Goal: Task Accomplishment & Management: Use online tool/utility

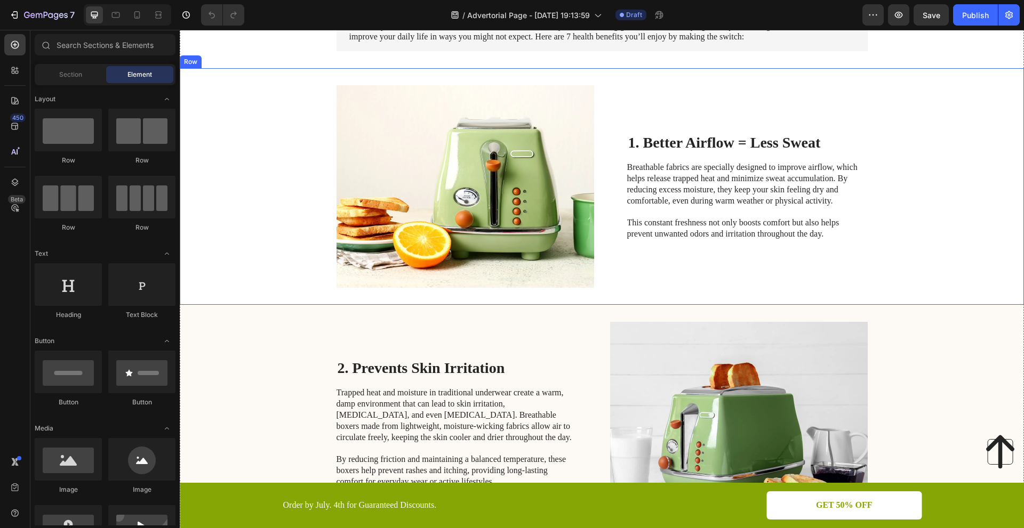
scroll to position [213, 0]
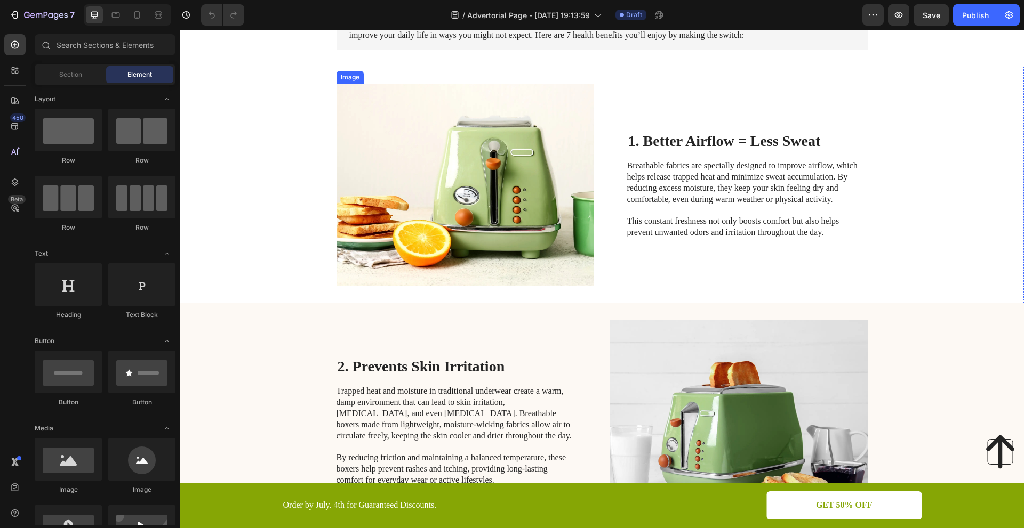
click at [442, 163] on img at bounding box center [465, 185] width 258 height 203
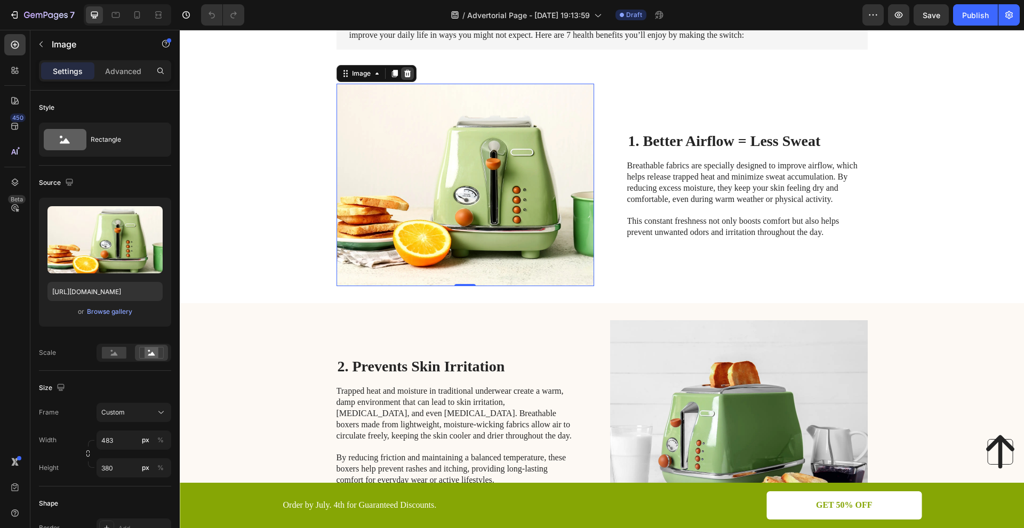
click at [405, 73] on icon at bounding box center [407, 73] width 7 height 7
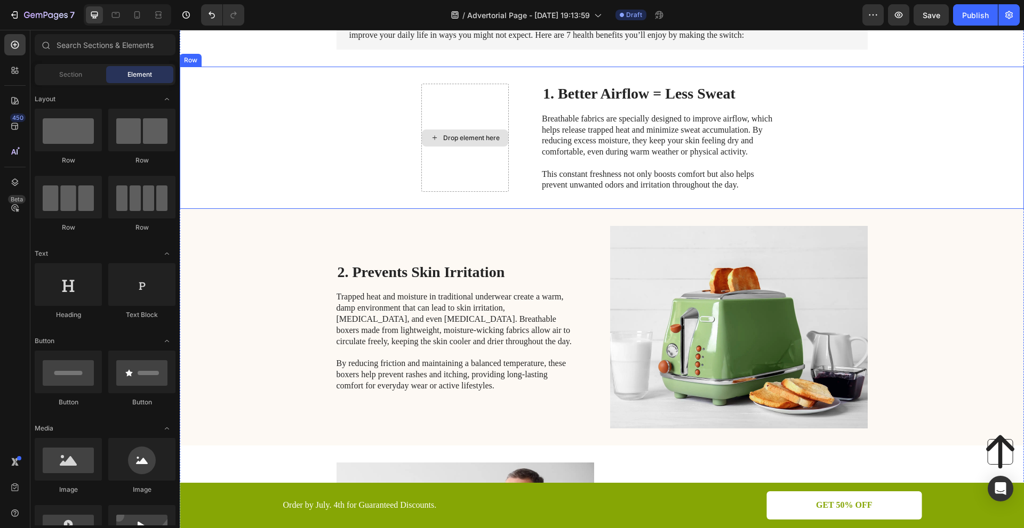
click at [446, 135] on div "Drop element here" at bounding box center [471, 138] width 57 height 9
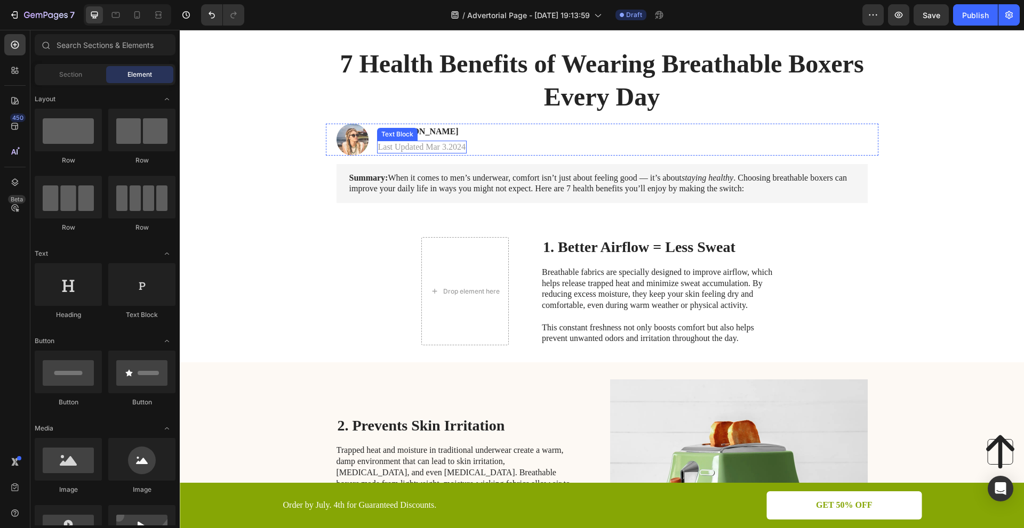
scroll to position [53, 0]
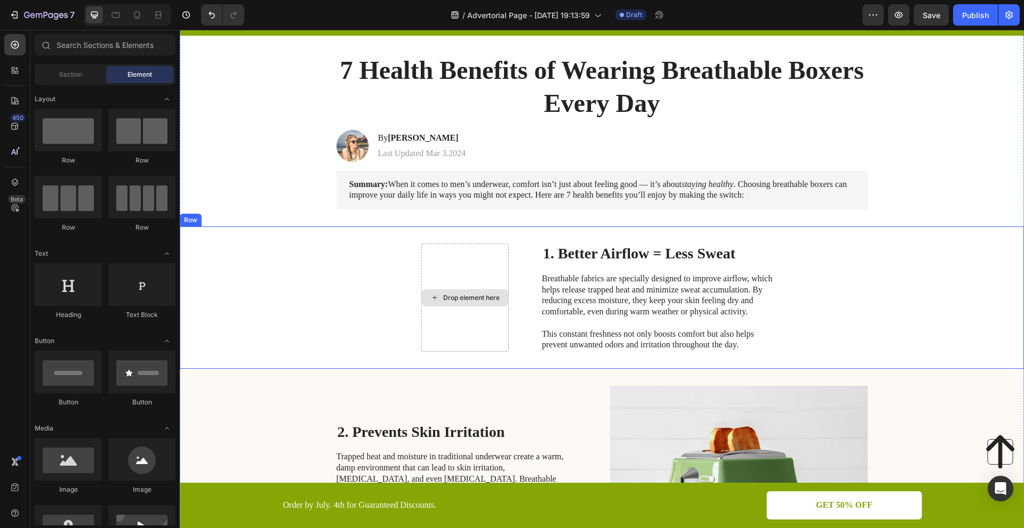
click at [463, 301] on div "Drop element here" at bounding box center [471, 298] width 57 height 9
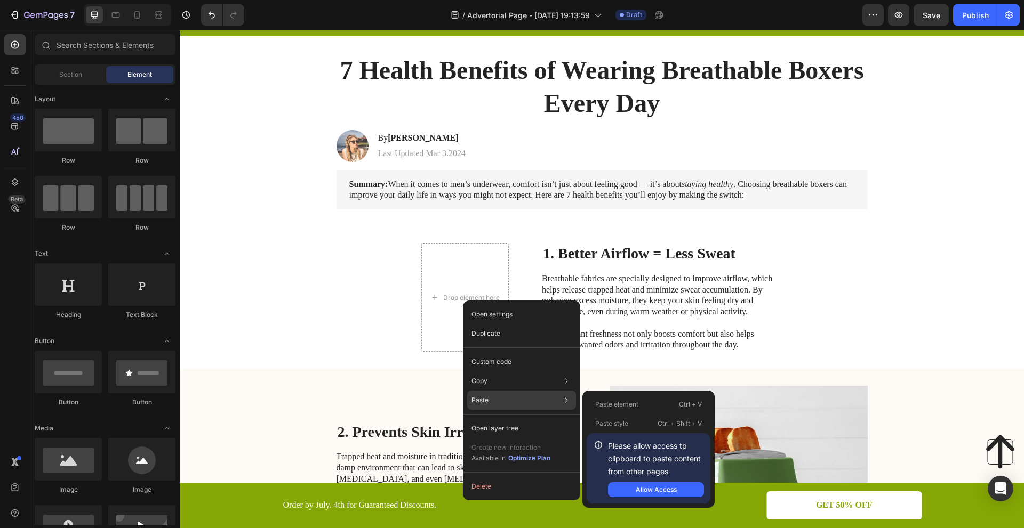
click at [484, 401] on p "Paste" at bounding box center [479, 401] width 17 height 10
click at [506, 419] on div "Paste Paste element Ctrl + V Paste style Ctrl + Shift + V Please allow access t…" at bounding box center [521, 428] width 109 height 19
click at [634, 488] on button "Allow Access" at bounding box center [656, 490] width 96 height 15
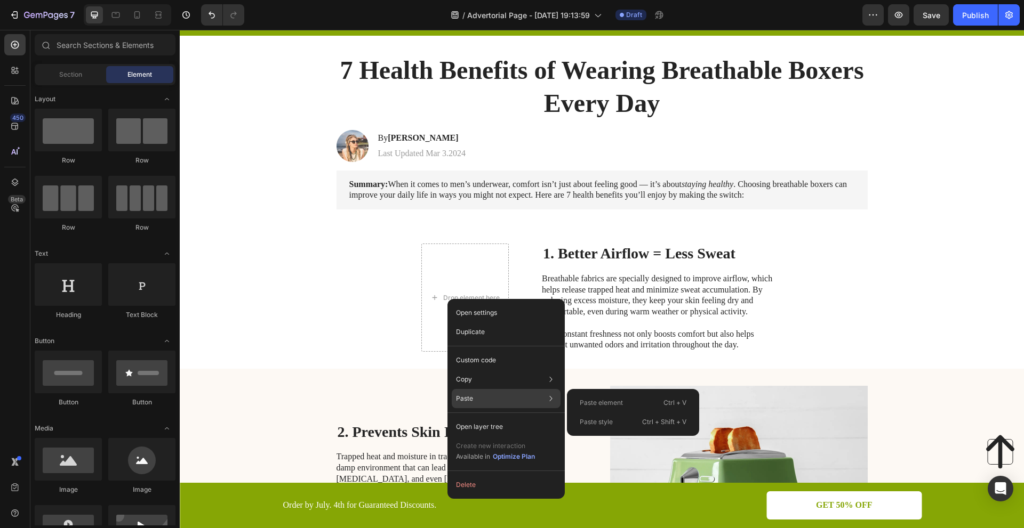
click at [468, 394] on p "Paste" at bounding box center [464, 399] width 17 height 10
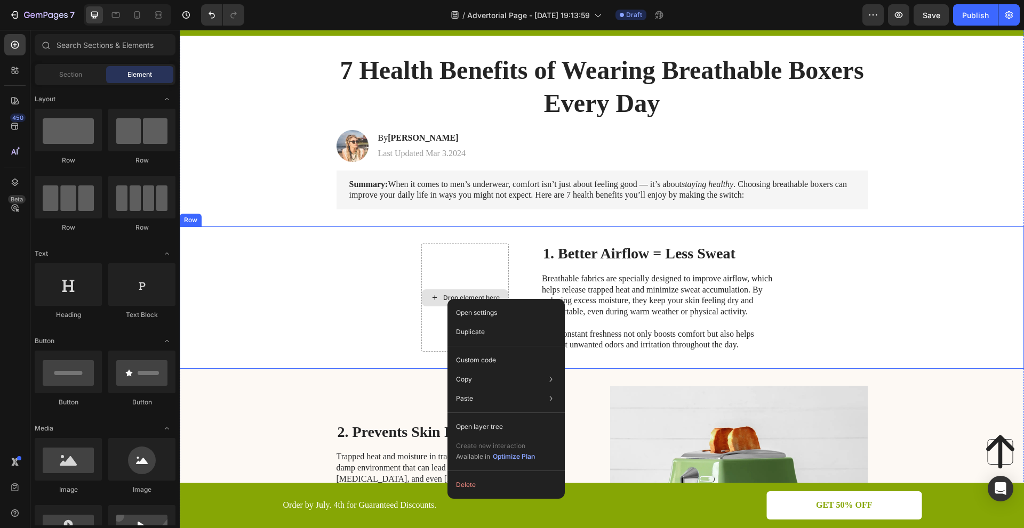
click at [430, 301] on icon at bounding box center [434, 297] width 9 height 9
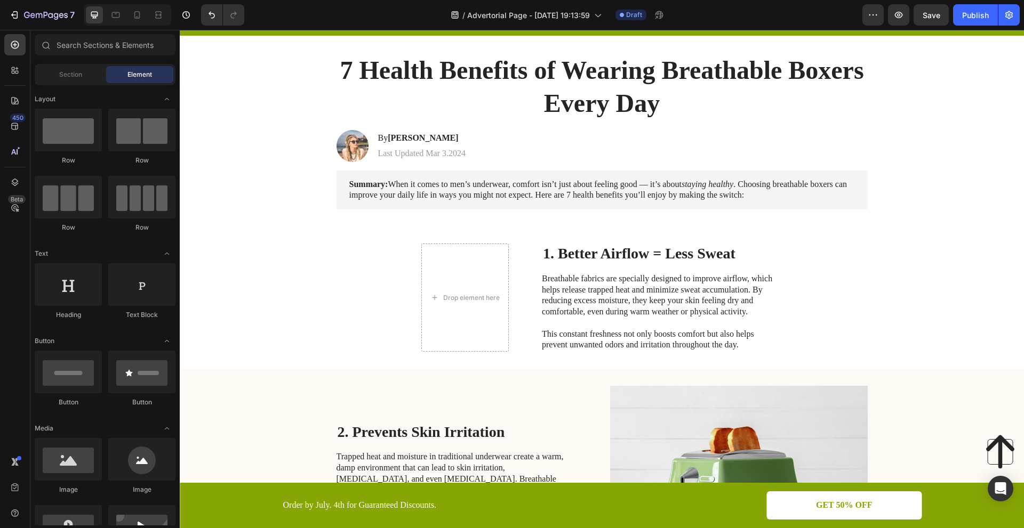
click at [134, 76] on span "Element" at bounding box center [139, 75] width 25 height 10
click at [142, 70] on span "Element" at bounding box center [139, 75] width 25 height 10
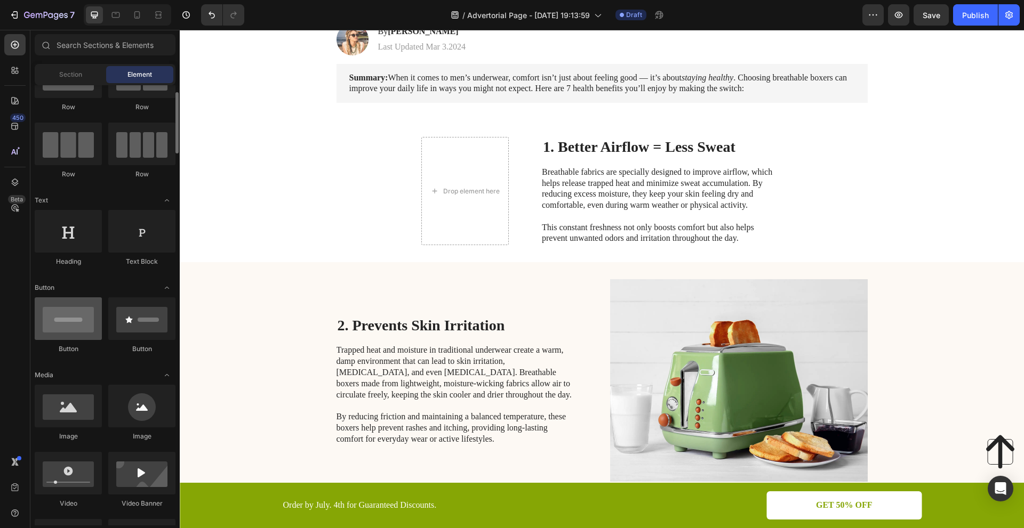
scroll to position [107, 0]
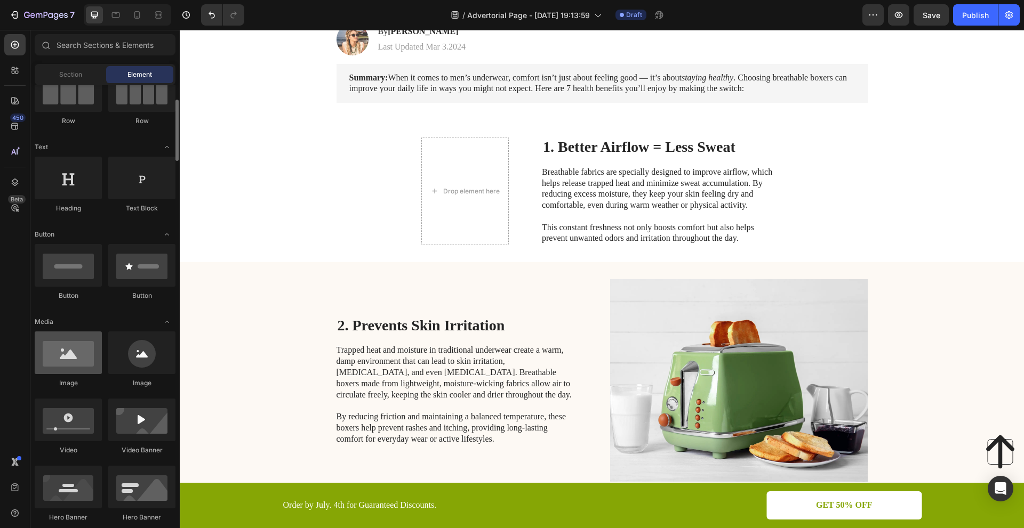
click at [78, 370] on div at bounding box center [68, 353] width 67 height 43
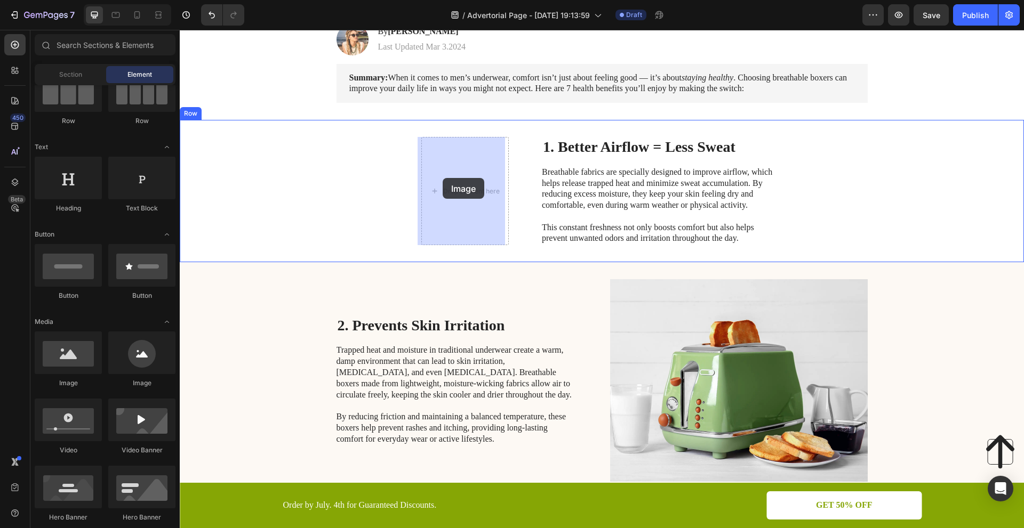
drag, startPoint x: 249, startPoint y: 393, endPoint x: 443, endPoint y: 178, distance: 289.2
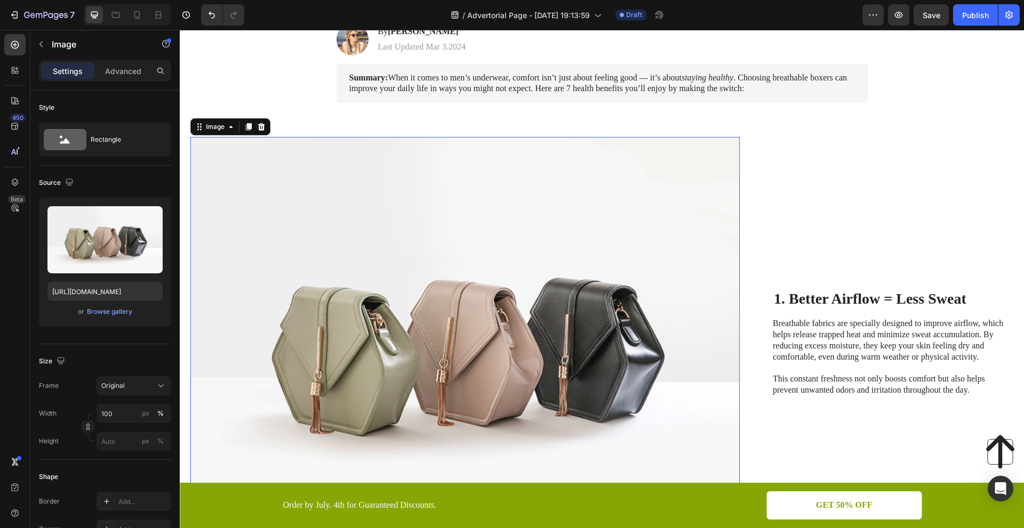
click at [488, 282] on img at bounding box center [464, 343] width 549 height 412
click at [261, 126] on icon at bounding box center [261, 127] width 9 height 9
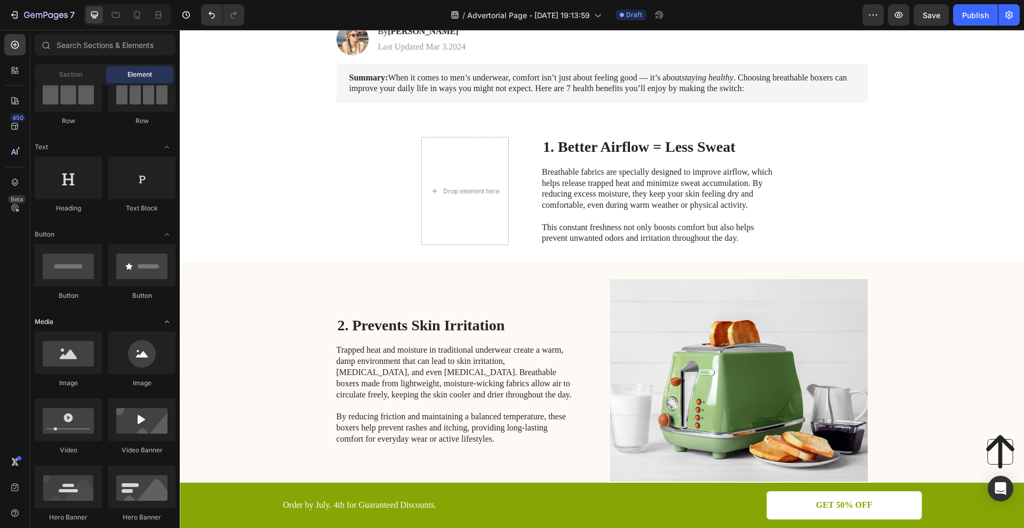
click at [44, 320] on span "Media" at bounding box center [44, 322] width 19 height 10
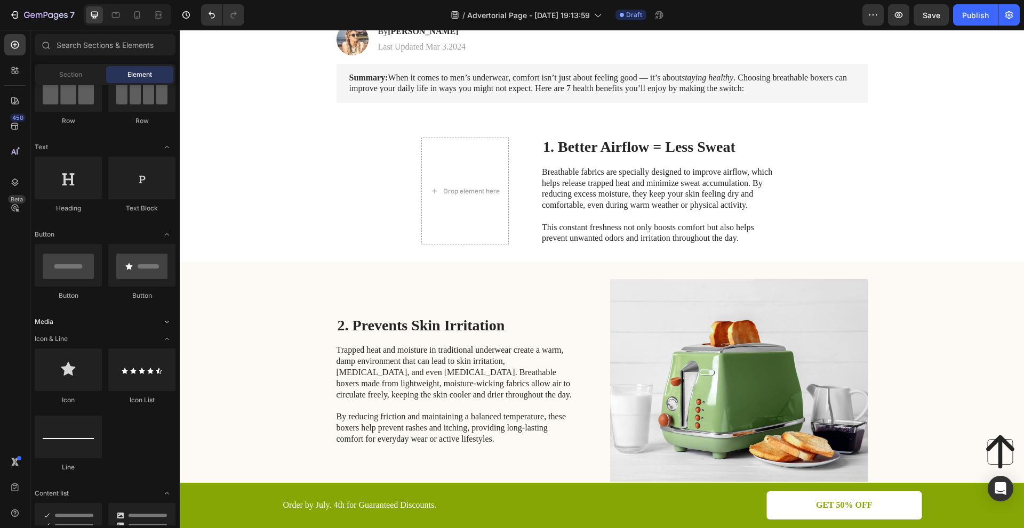
click at [44, 319] on span "Media" at bounding box center [44, 322] width 19 height 10
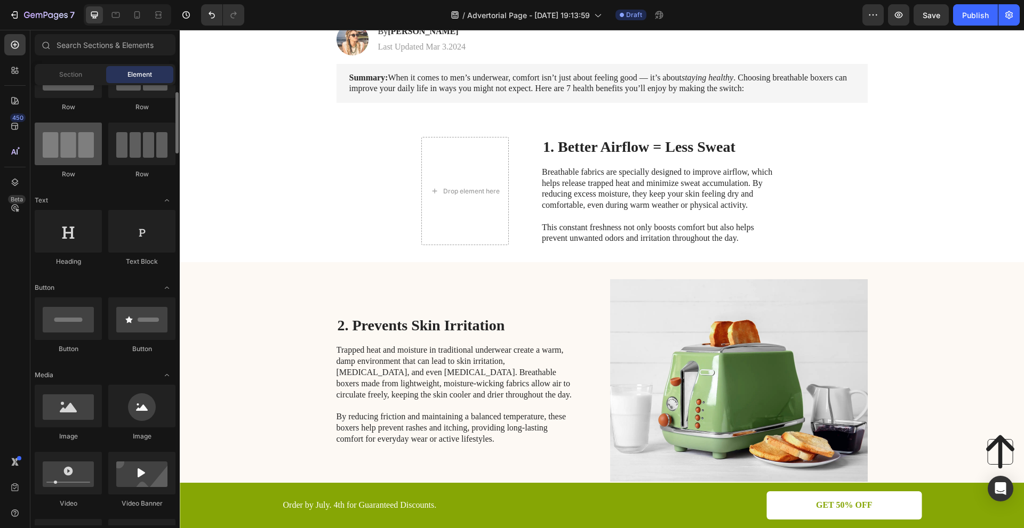
scroll to position [0, 0]
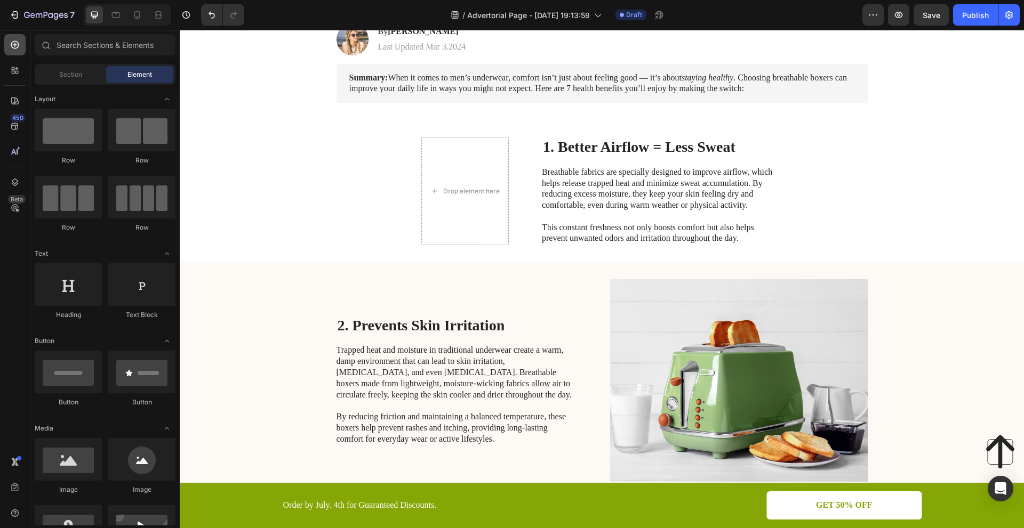
click at [15, 42] on icon at bounding box center [15, 44] width 11 height 11
click at [13, 123] on icon at bounding box center [14, 126] width 7 height 7
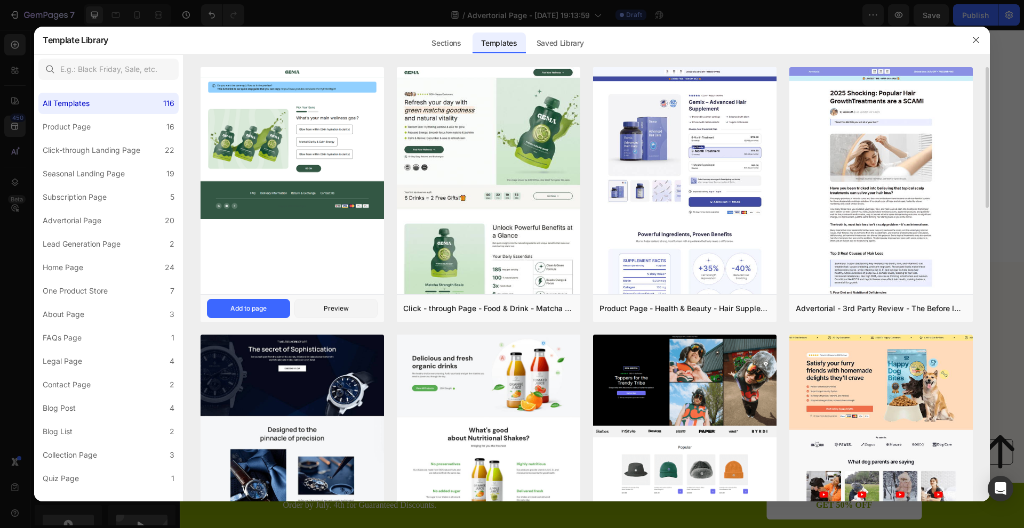
scroll to position [53, 0]
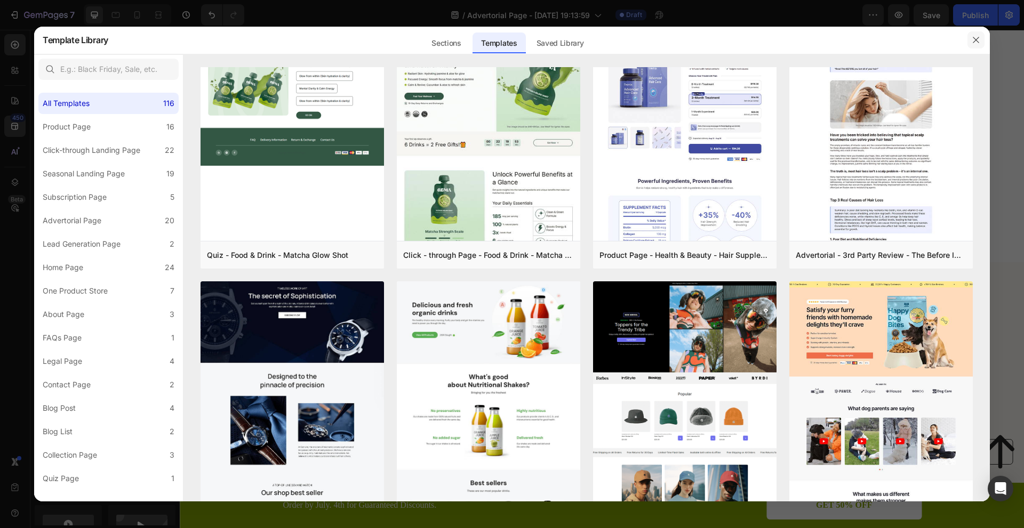
click at [976, 39] on icon "button" at bounding box center [976, 40] width 9 height 9
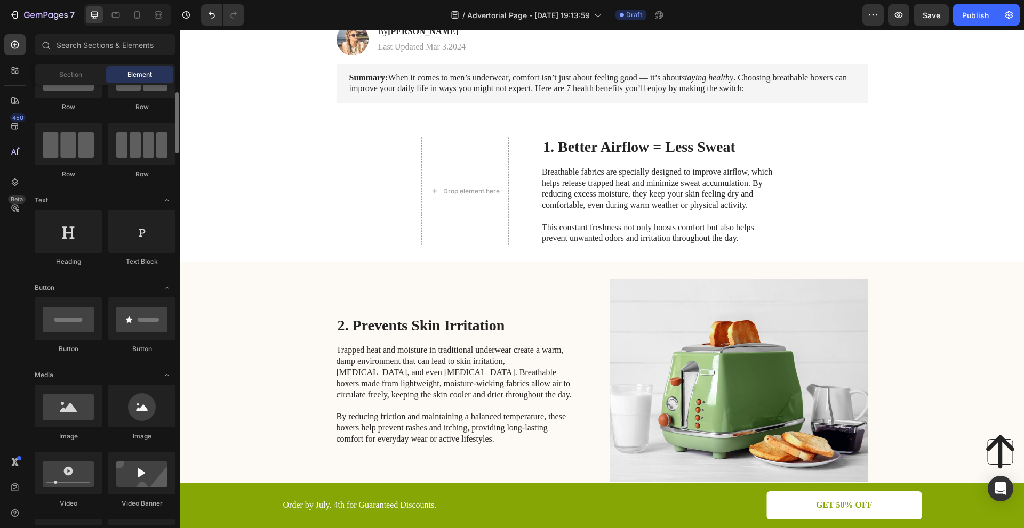
scroll to position [107, 0]
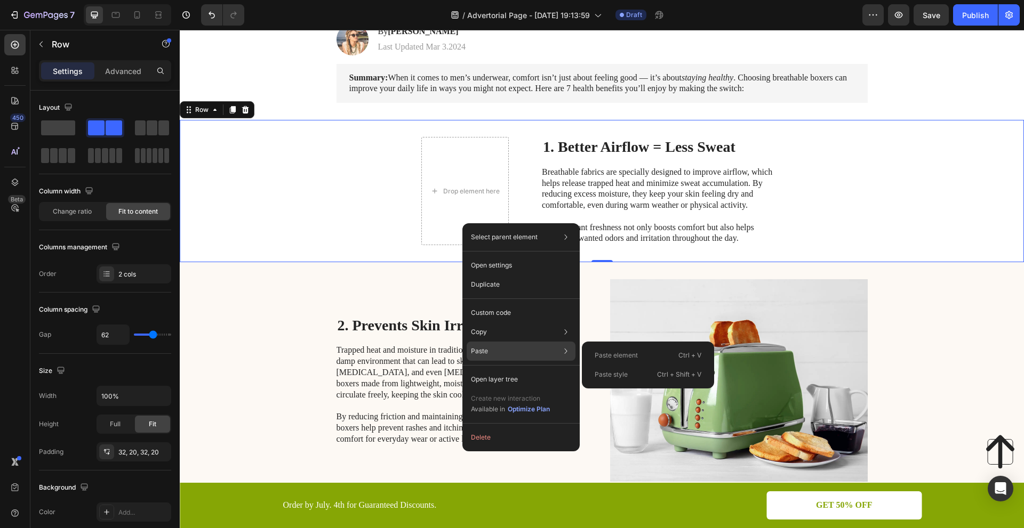
click at [480, 347] on p "Paste" at bounding box center [479, 352] width 17 height 10
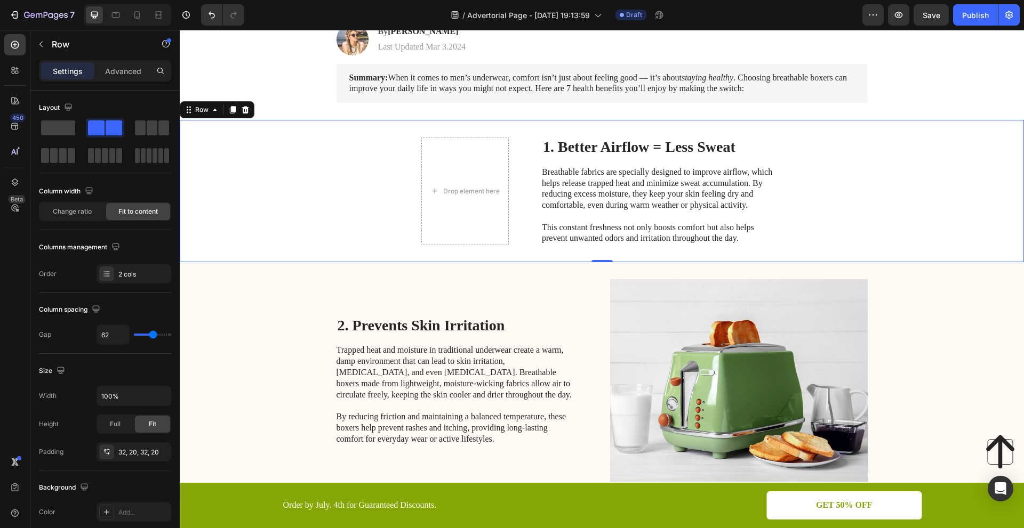
click at [516, 153] on div "Drop element here 1. Better Airflow = Less Sweat Heading Breathable fabrics are…" at bounding box center [602, 191] width 844 height 142
click at [689, 375] on img at bounding box center [739, 380] width 258 height 203
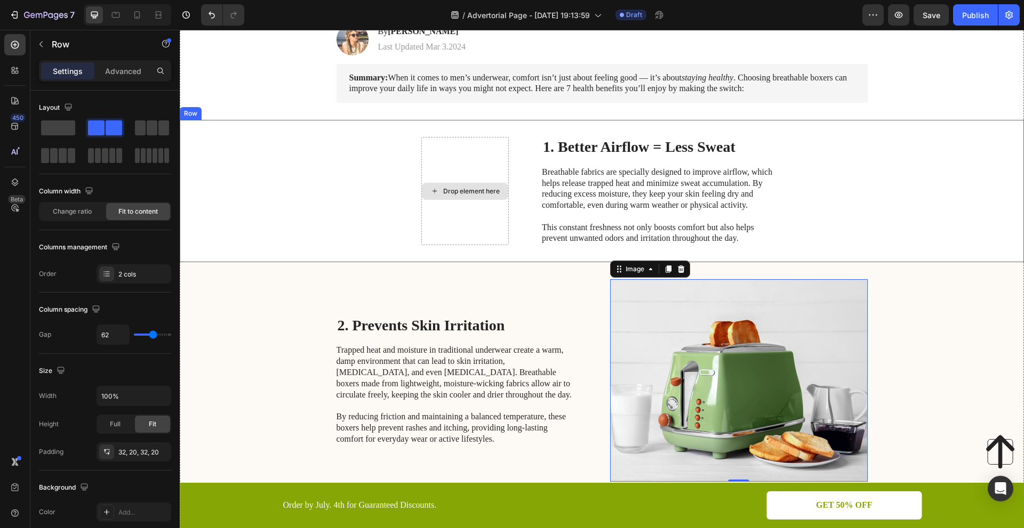
click at [445, 164] on div "Drop element here" at bounding box center [464, 191] width 87 height 108
click at [431, 145] on div "Drop element here" at bounding box center [464, 191] width 87 height 108
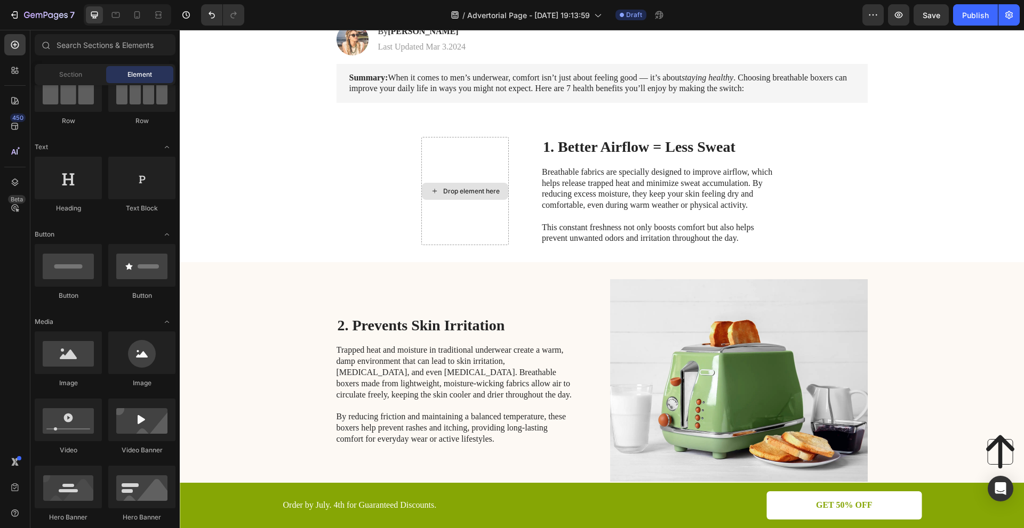
click at [435, 192] on div "Drop element here" at bounding box center [465, 191] width 86 height 17
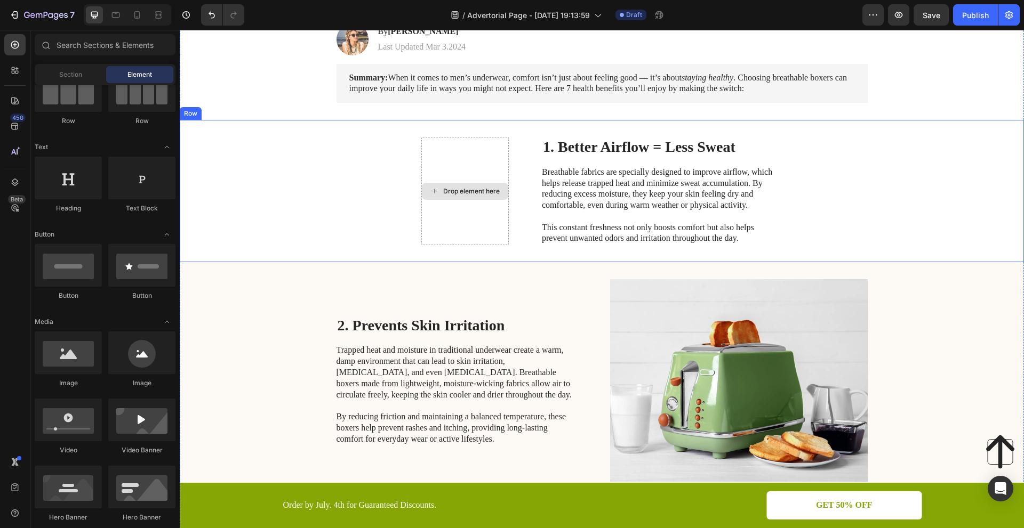
click at [435, 187] on icon at bounding box center [434, 191] width 9 height 9
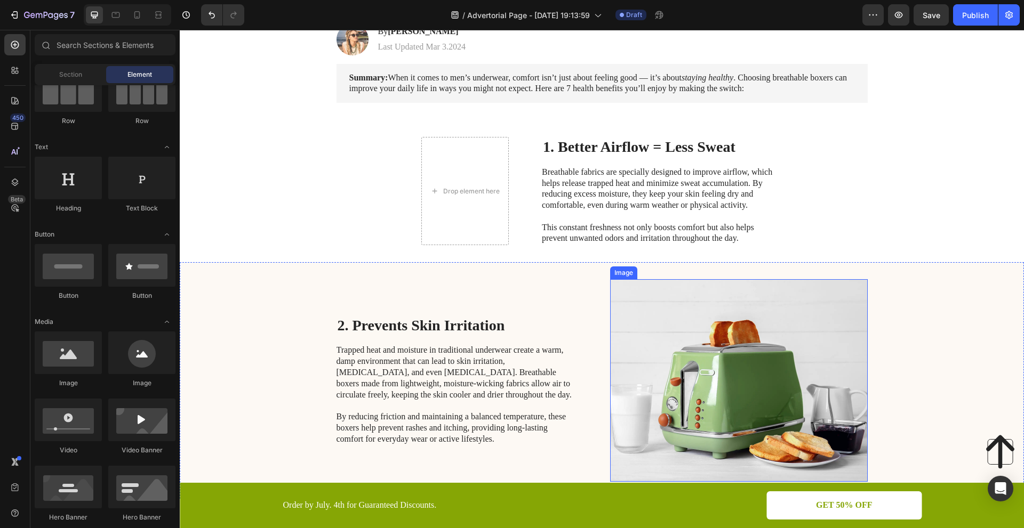
click at [653, 323] on img at bounding box center [739, 380] width 258 height 203
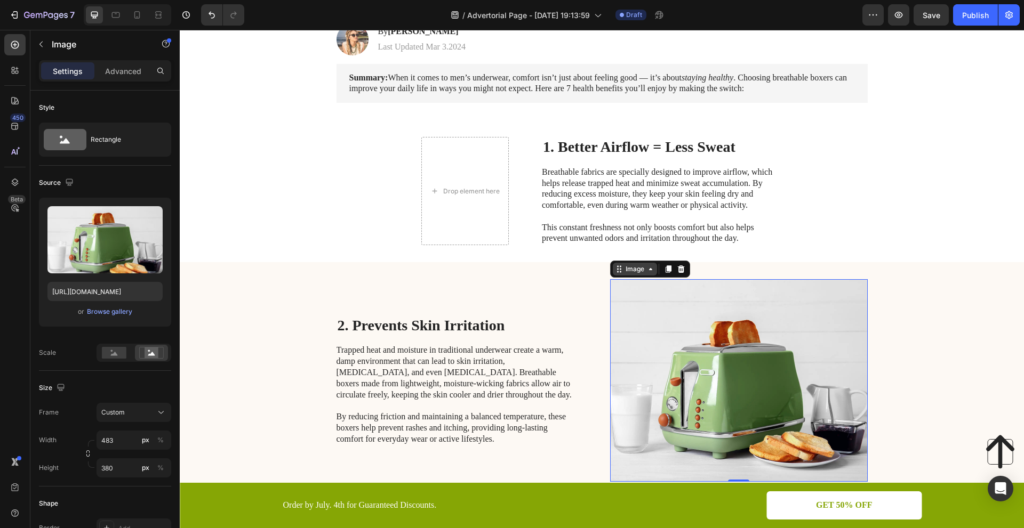
click at [616, 270] on icon at bounding box center [619, 269] width 9 height 9
click at [646, 274] on div "Image" at bounding box center [635, 269] width 44 height 13
click at [665, 270] on icon at bounding box center [668, 269] width 6 height 7
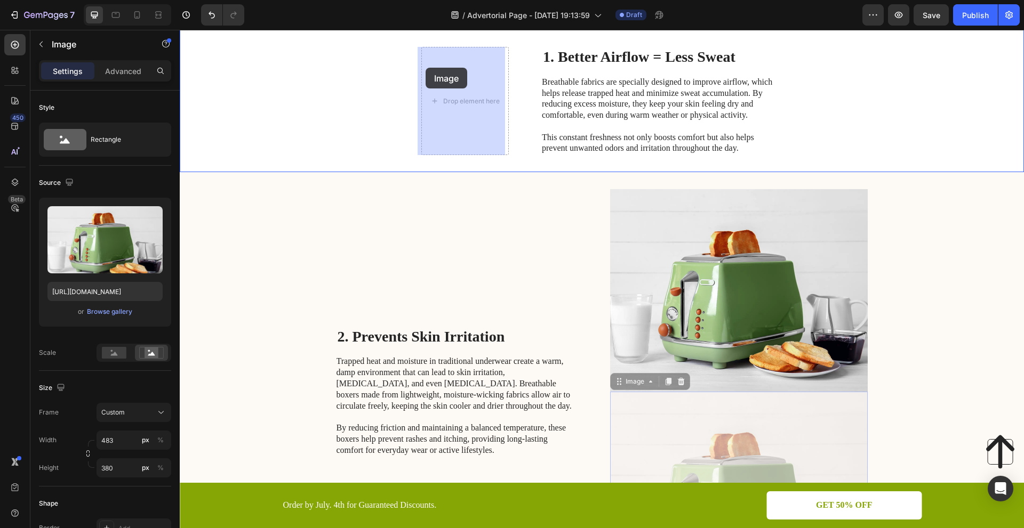
scroll to position [242, 0]
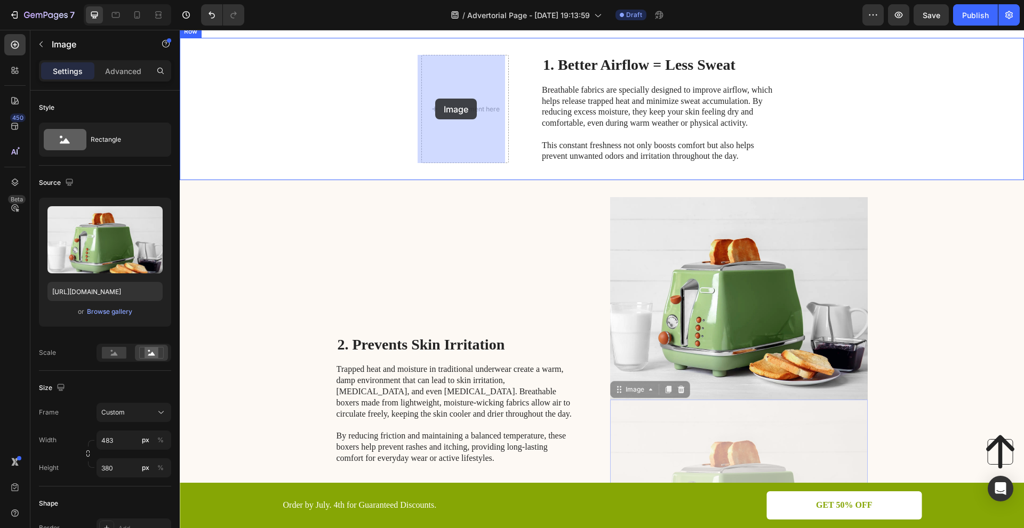
drag, startPoint x: 684, startPoint y: 220, endPoint x: 436, endPoint y: 99, distance: 276.4
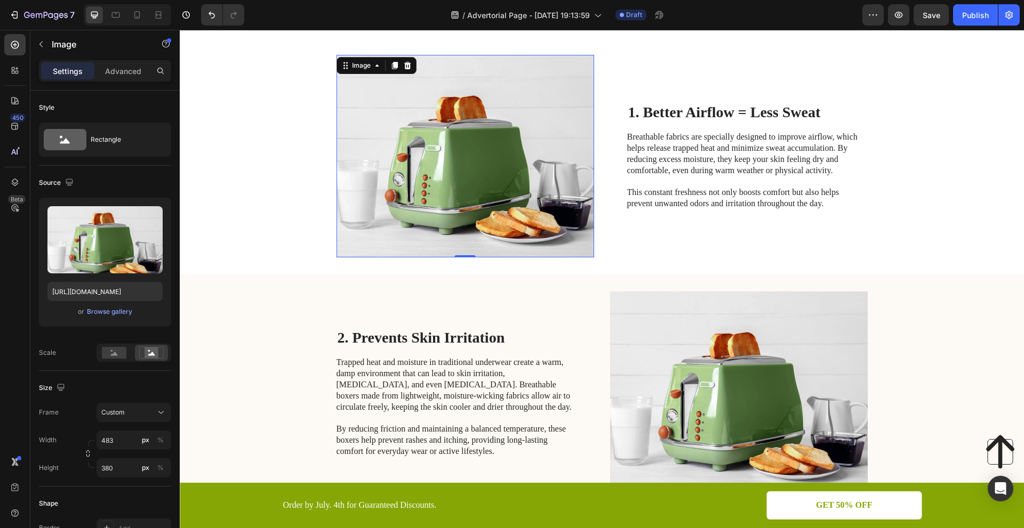
click at [474, 162] on img at bounding box center [465, 156] width 258 height 203
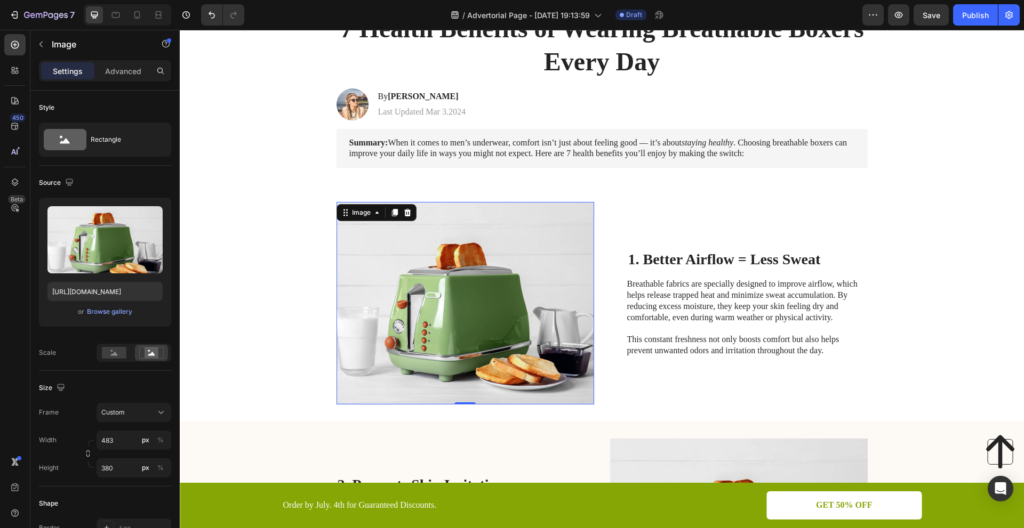
scroll to position [82, 0]
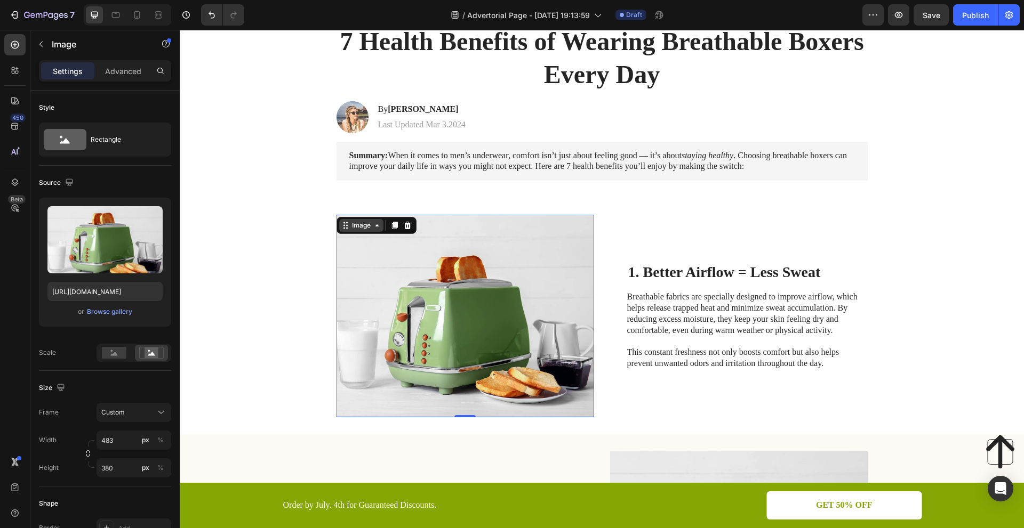
click at [346, 228] on div "Image" at bounding box center [361, 225] width 44 height 13
click at [377, 280] on img at bounding box center [465, 316] width 258 height 203
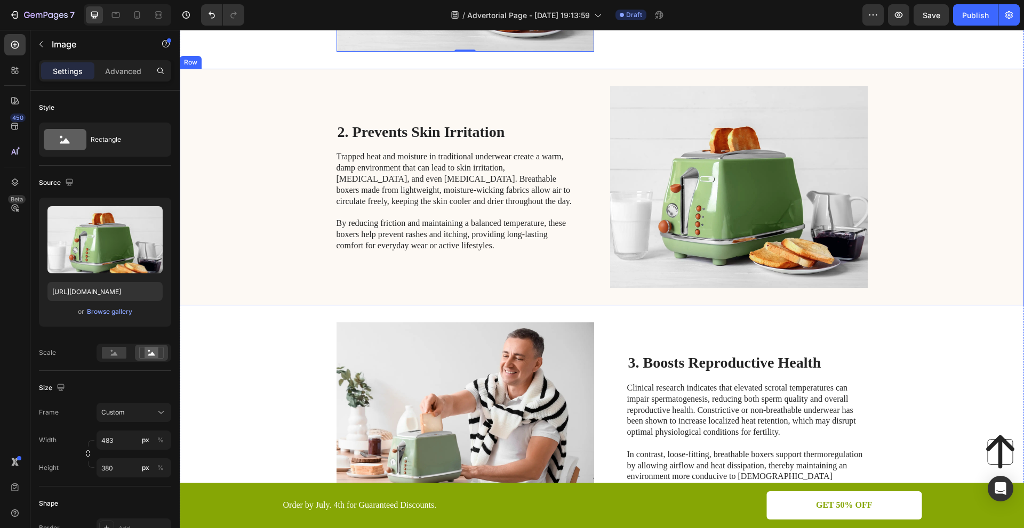
scroll to position [455, 0]
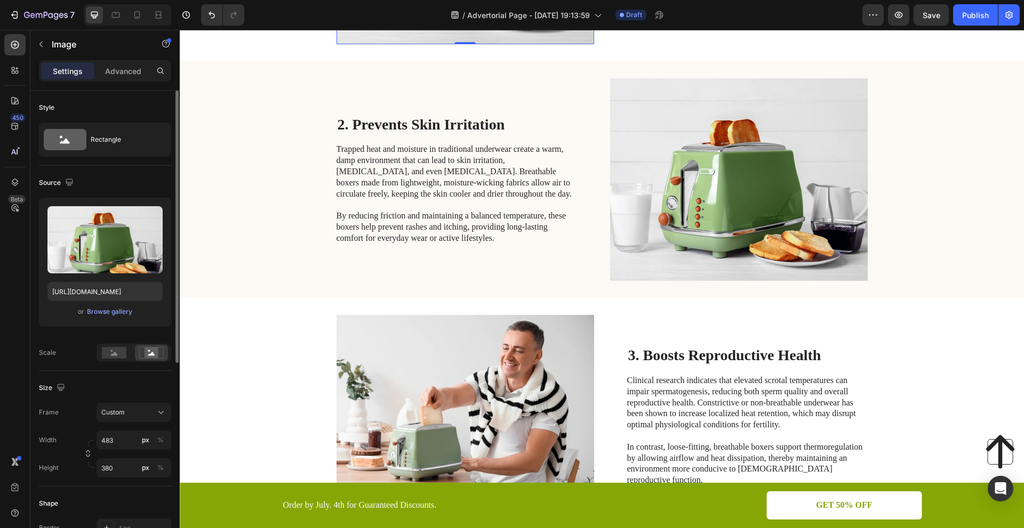
click at [52, 178] on div "Source" at bounding box center [57, 183] width 37 height 14
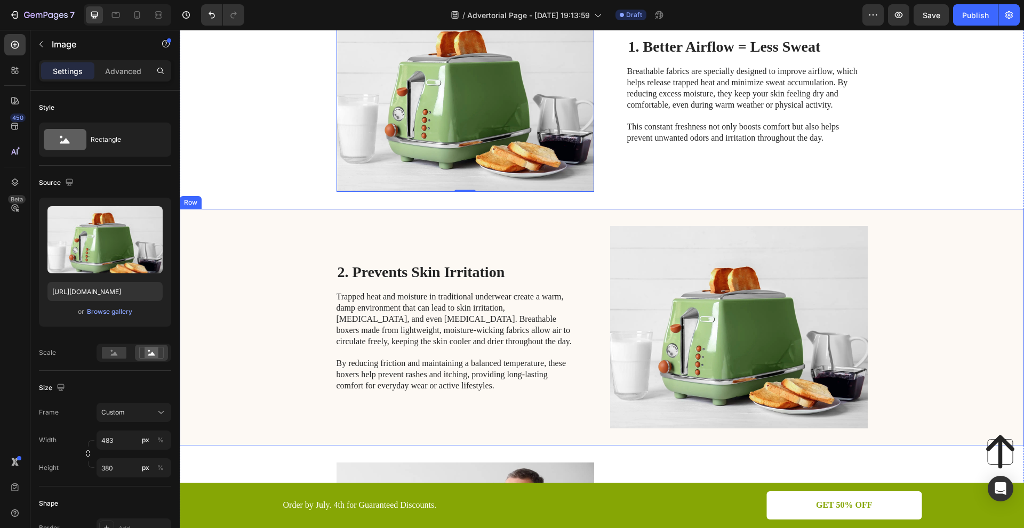
scroll to position [295, 0]
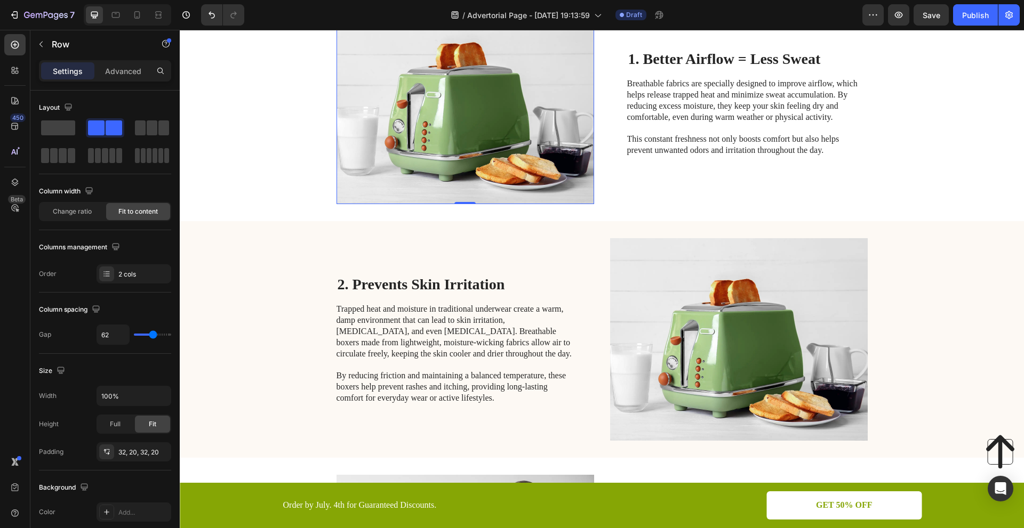
click at [332, 195] on div "Image Row 2 cols Section 0 1. Better Airflow = Less Sweat Heading Breathable fa…" at bounding box center [602, 103] width 844 height 237
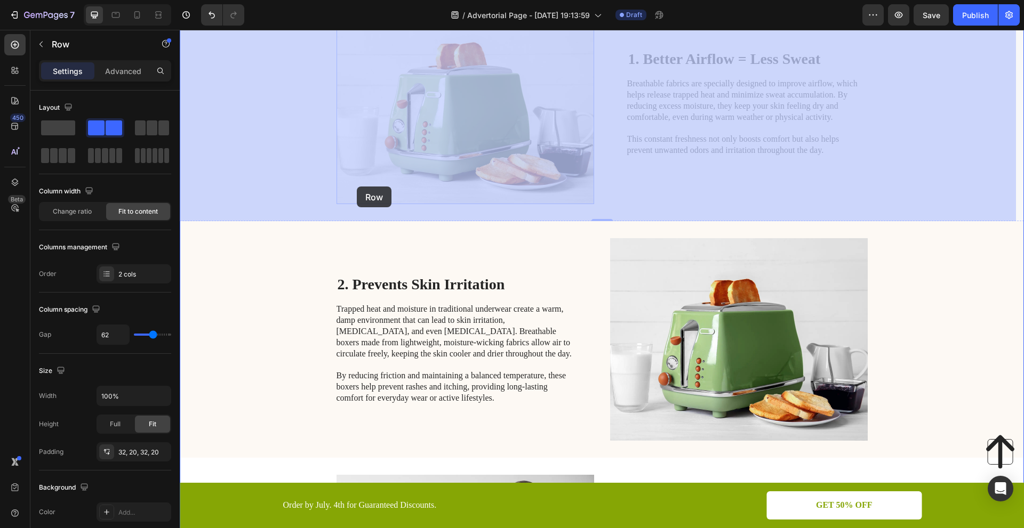
drag, startPoint x: 332, startPoint y: 201, endPoint x: 353, endPoint y: 189, distance: 24.3
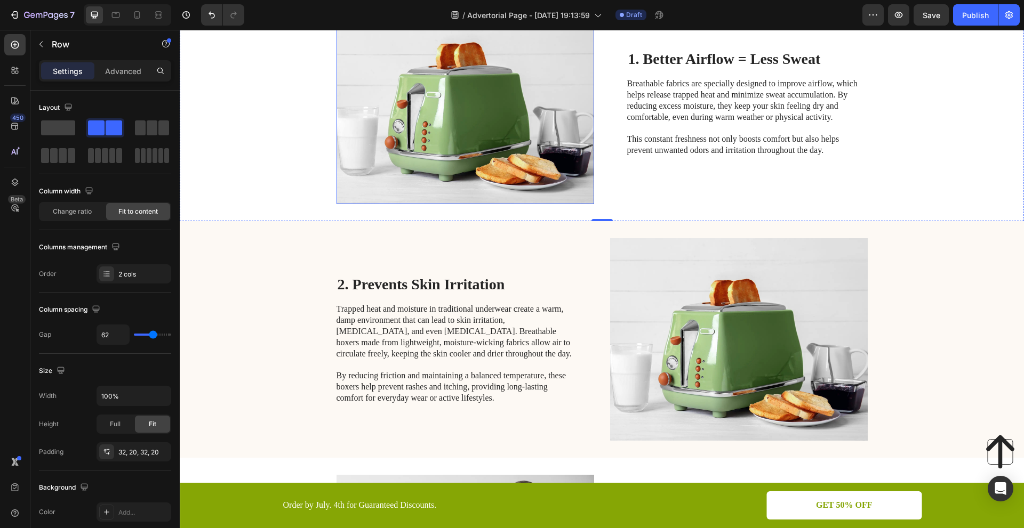
click at [566, 201] on img at bounding box center [465, 103] width 258 height 203
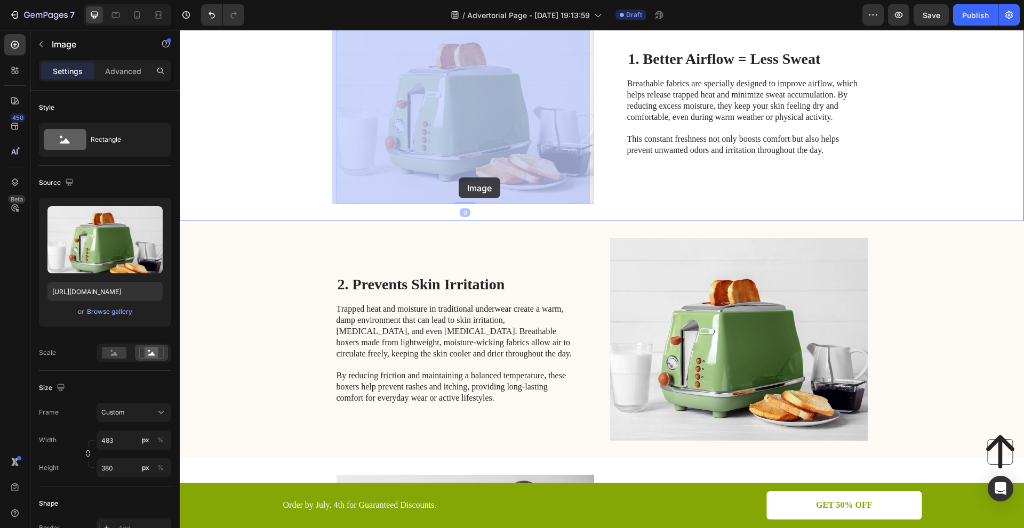
drag, startPoint x: 459, startPoint y: 202, endPoint x: 459, endPoint y: 178, distance: 24.0
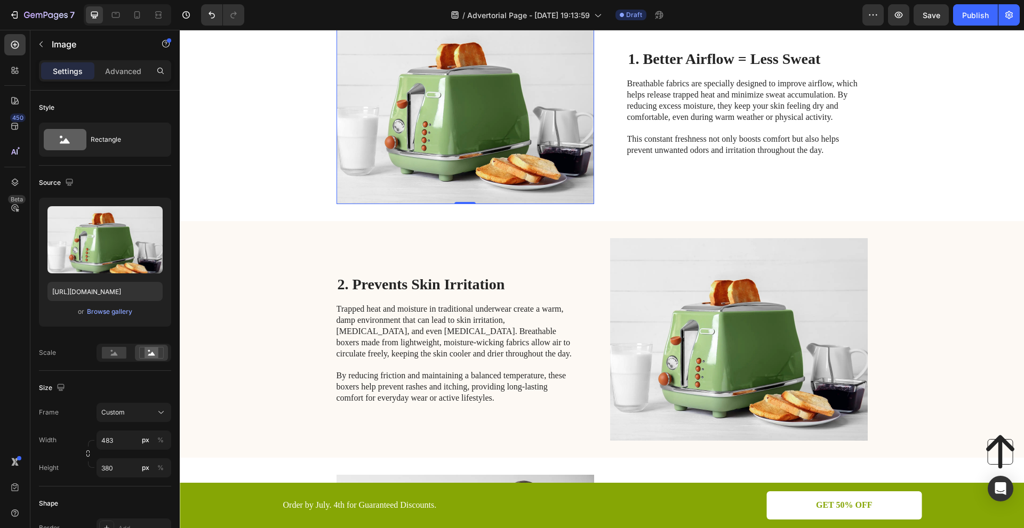
click at [79, 68] on p "Settings" at bounding box center [68, 71] width 30 height 11
click at [66, 39] on p "Image" at bounding box center [97, 44] width 91 height 13
